Goal: Browse casually: Explore the website without a specific task or goal

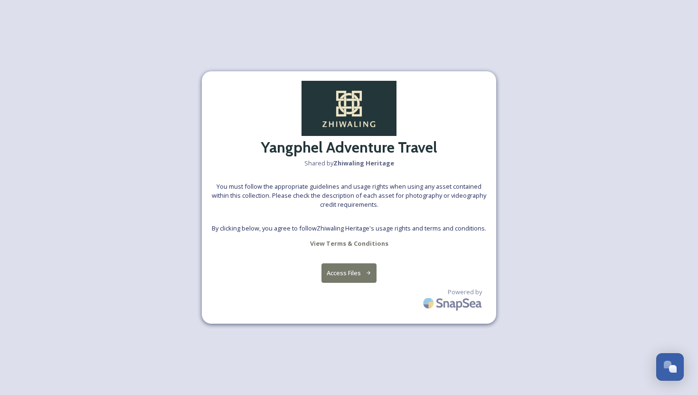
click at [353, 273] on button "Access Files" at bounding box center [349, 272] width 56 height 19
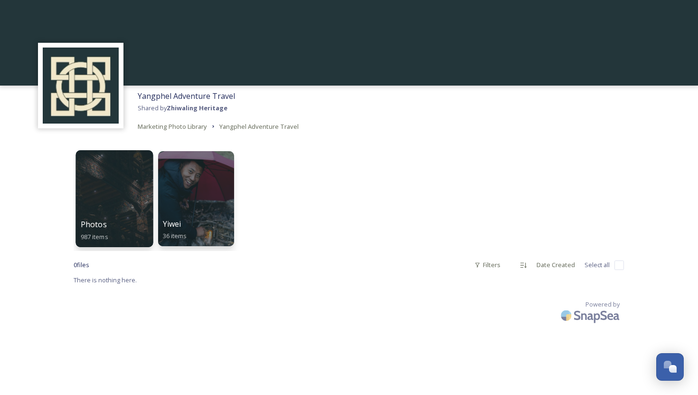
click at [125, 201] on div at bounding box center [113, 198] width 77 height 97
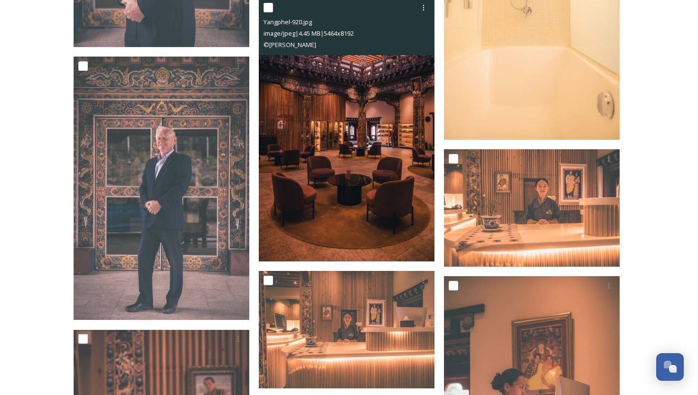
scroll to position [4965, 0]
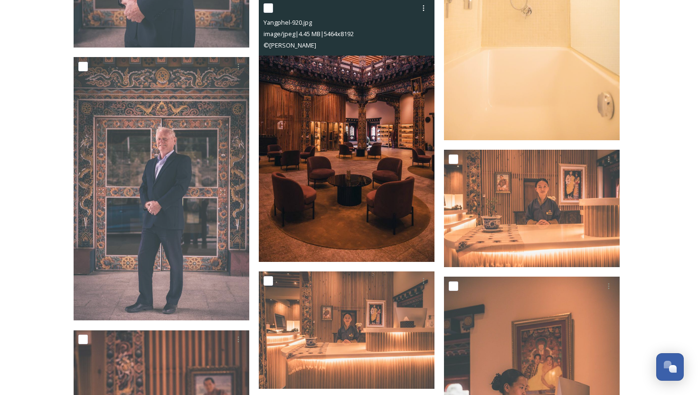
click at [337, 144] on img at bounding box center [347, 130] width 176 height 263
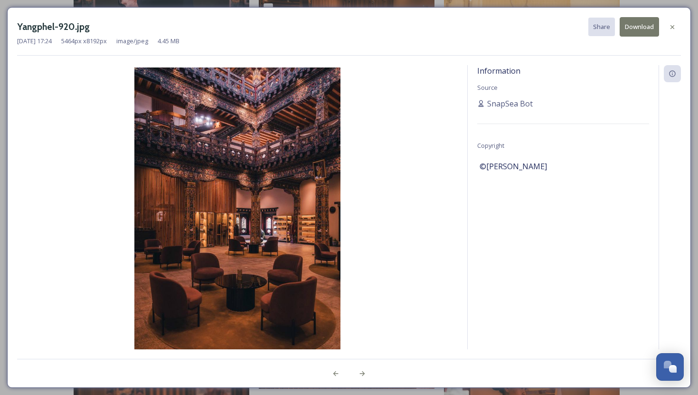
click at [258, 213] on img at bounding box center [237, 221] width 441 height 309
click at [256, 213] on img at bounding box center [237, 221] width 441 height 309
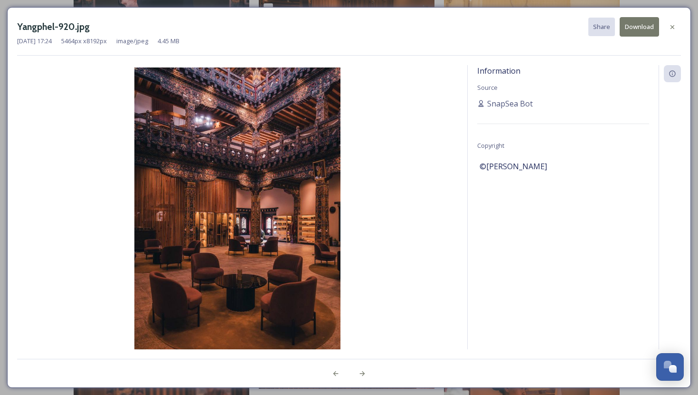
click at [256, 213] on img at bounding box center [237, 221] width 441 height 309
click at [672, 26] on icon at bounding box center [672, 27] width 4 height 4
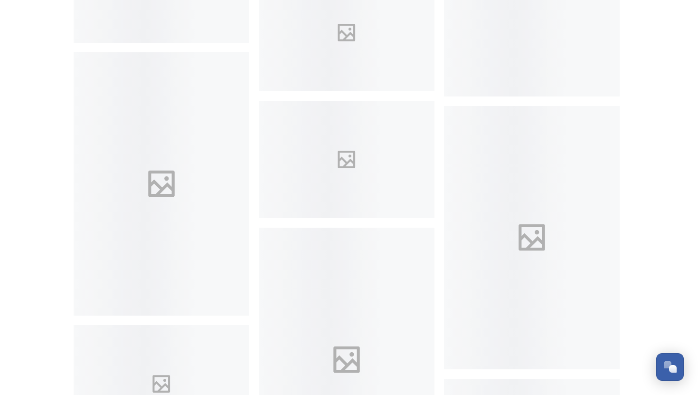
scroll to position [11303, 0]
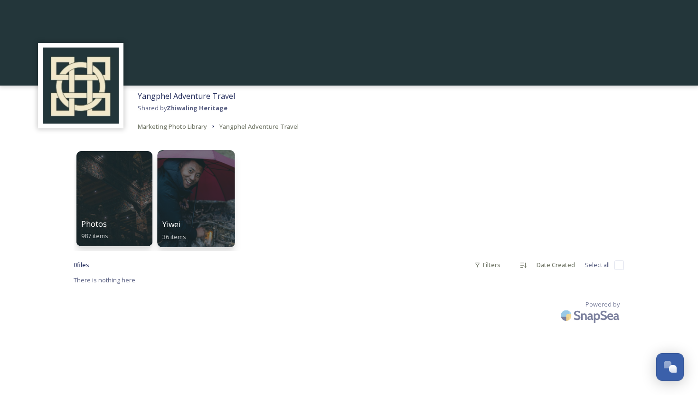
click at [201, 218] on div "Yiwei 36 items" at bounding box center [196, 230] width 68 height 24
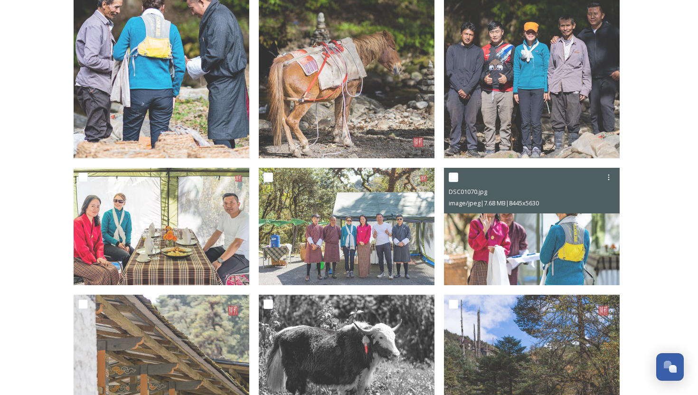
scroll to position [276, 0]
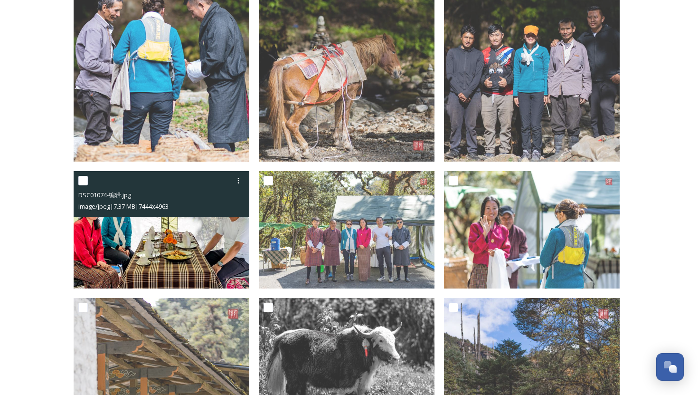
click at [150, 244] on img at bounding box center [162, 229] width 176 height 117
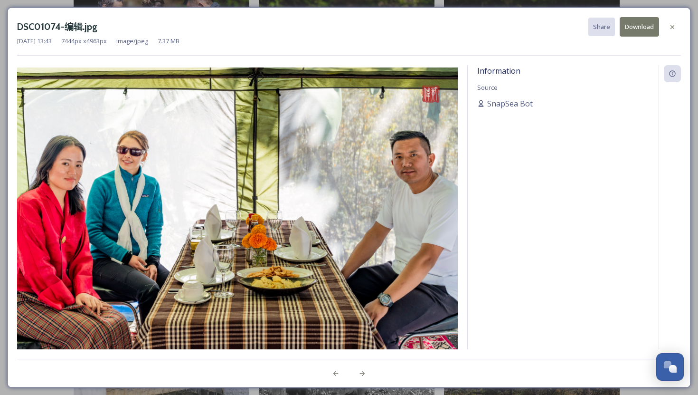
click at [102, 207] on img at bounding box center [237, 214] width 441 height 294
click at [130, 176] on img at bounding box center [237, 214] width 441 height 294
click at [619, 131] on div "Information Source SnapSea Bot" at bounding box center [563, 219] width 191 height 309
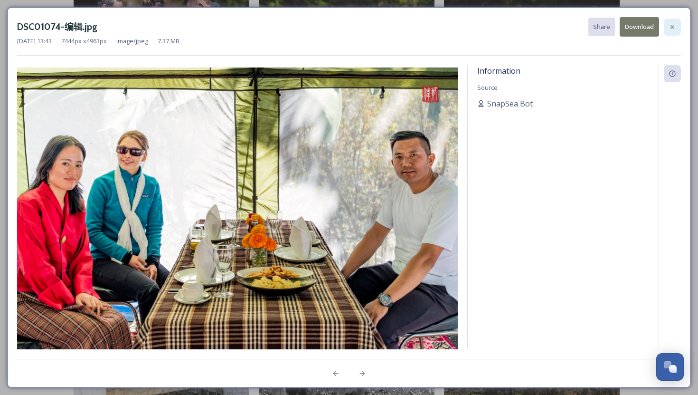
click at [672, 27] on icon at bounding box center [672, 27] width 4 height 4
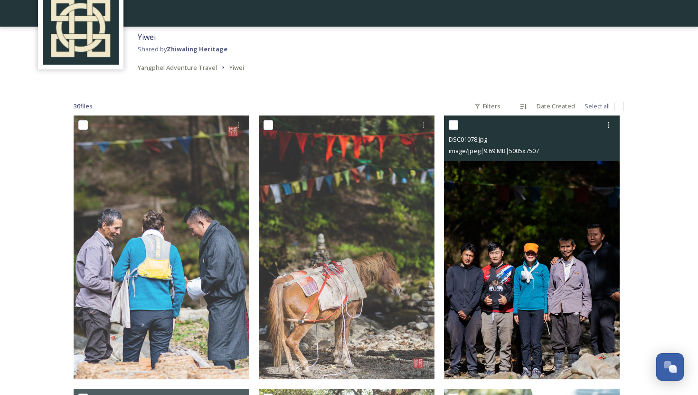
scroll to position [149, 0]
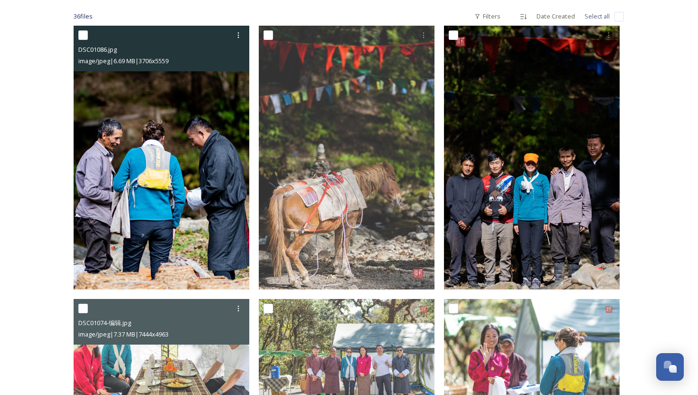
click at [175, 161] on img at bounding box center [162, 157] width 176 height 263
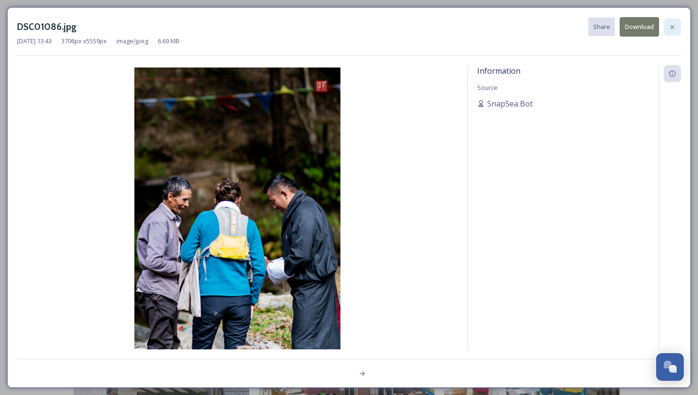
click at [672, 28] on icon at bounding box center [672, 27] width 8 height 8
